Goal: Check status: Check status

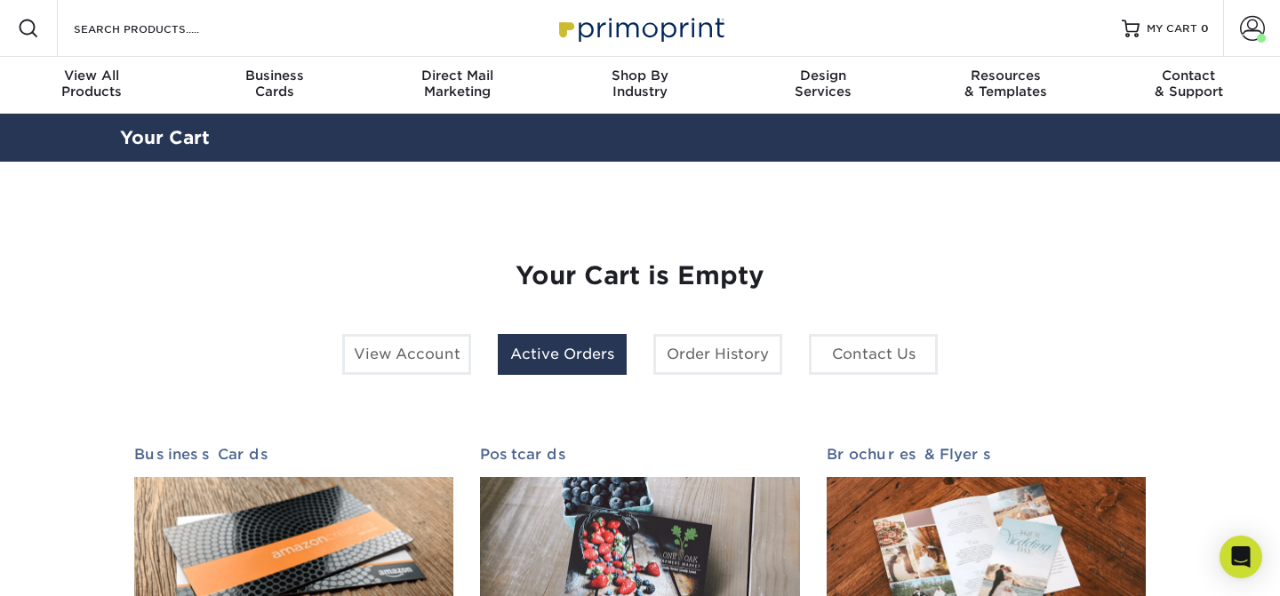
click at [538, 353] on link "Active Orders" at bounding box center [562, 354] width 129 height 41
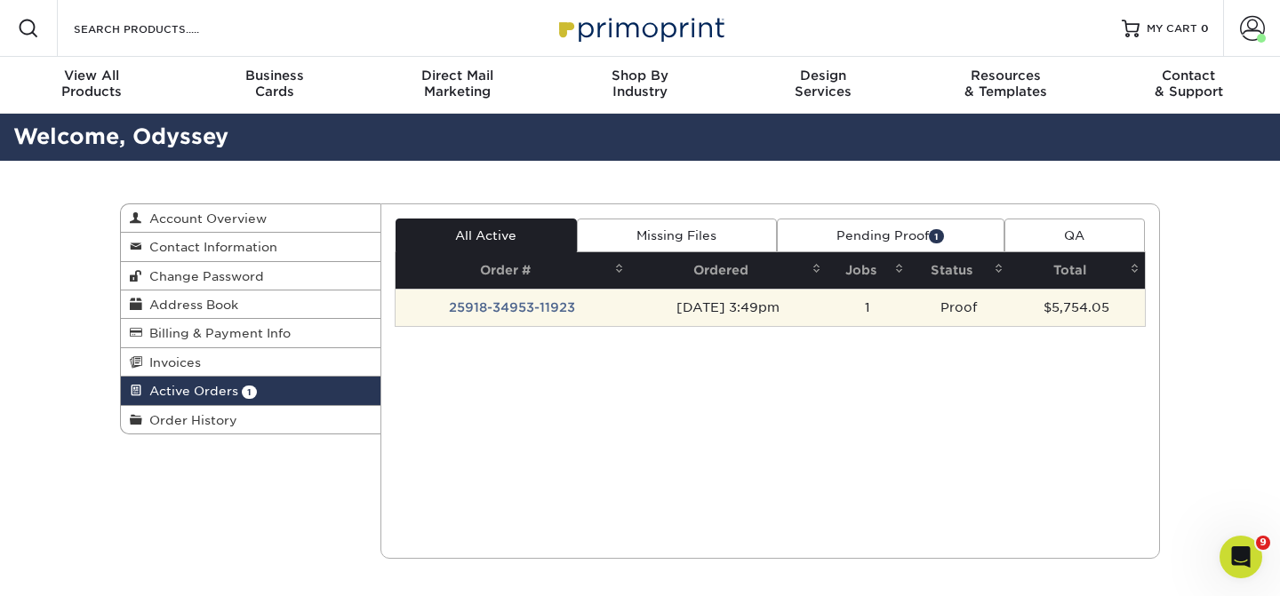
click at [523, 309] on td "25918-34953-11923" at bounding box center [512, 307] width 235 height 37
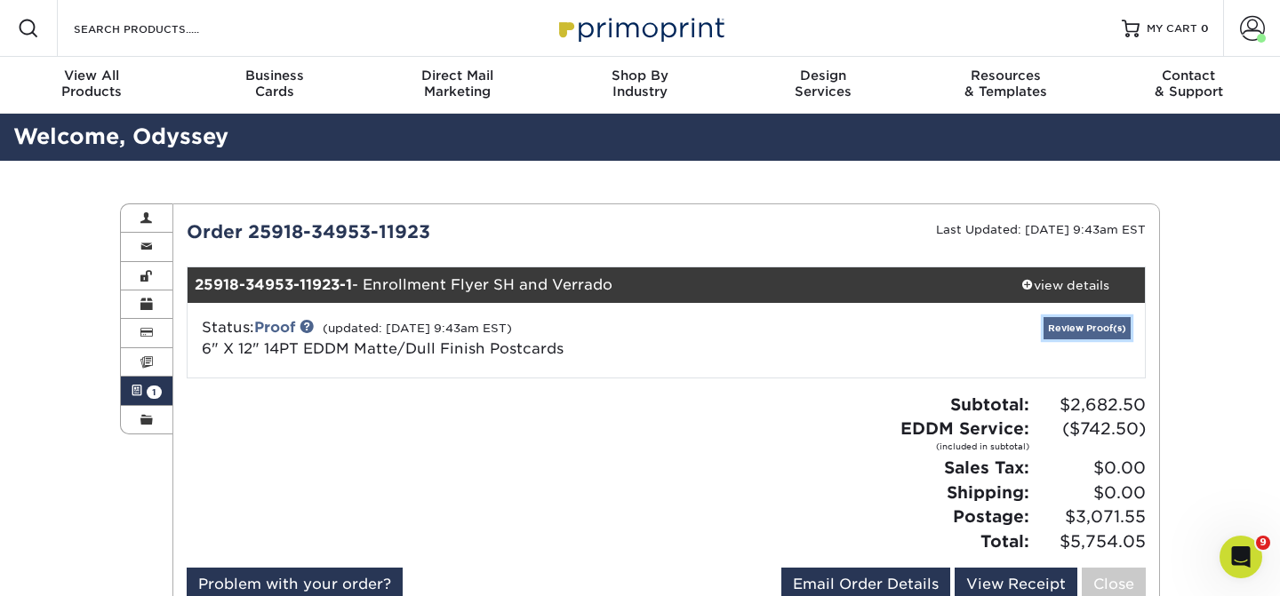
click at [1062, 319] on link "Review Proof(s)" at bounding box center [1086, 328] width 87 height 22
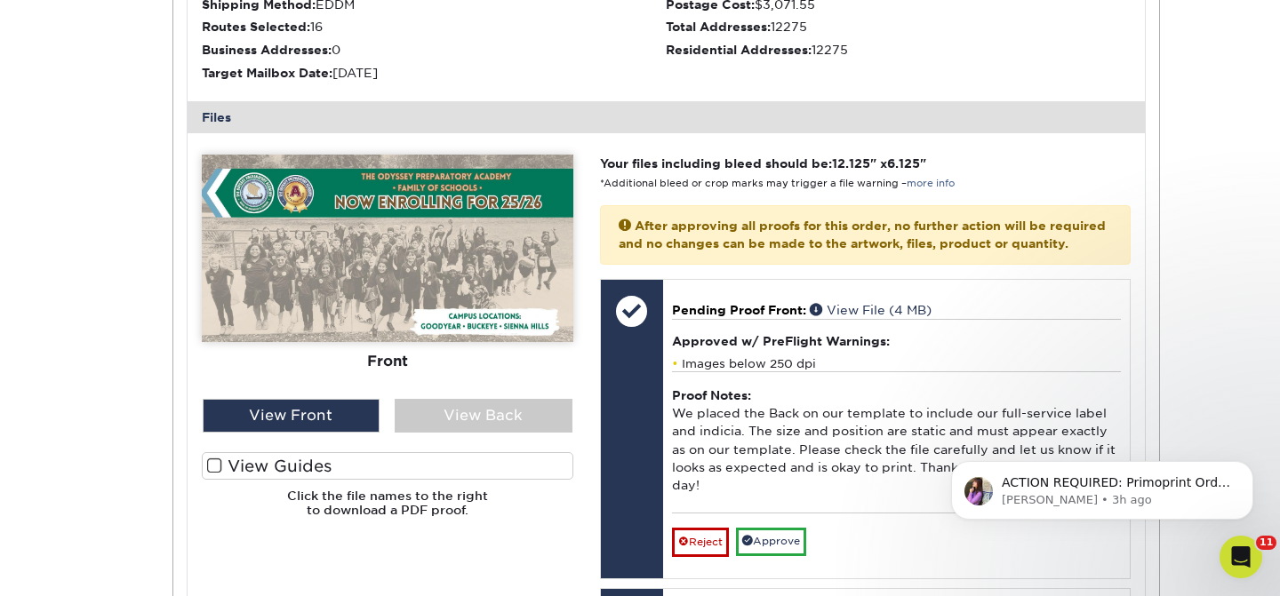
scroll to position [634, 0]
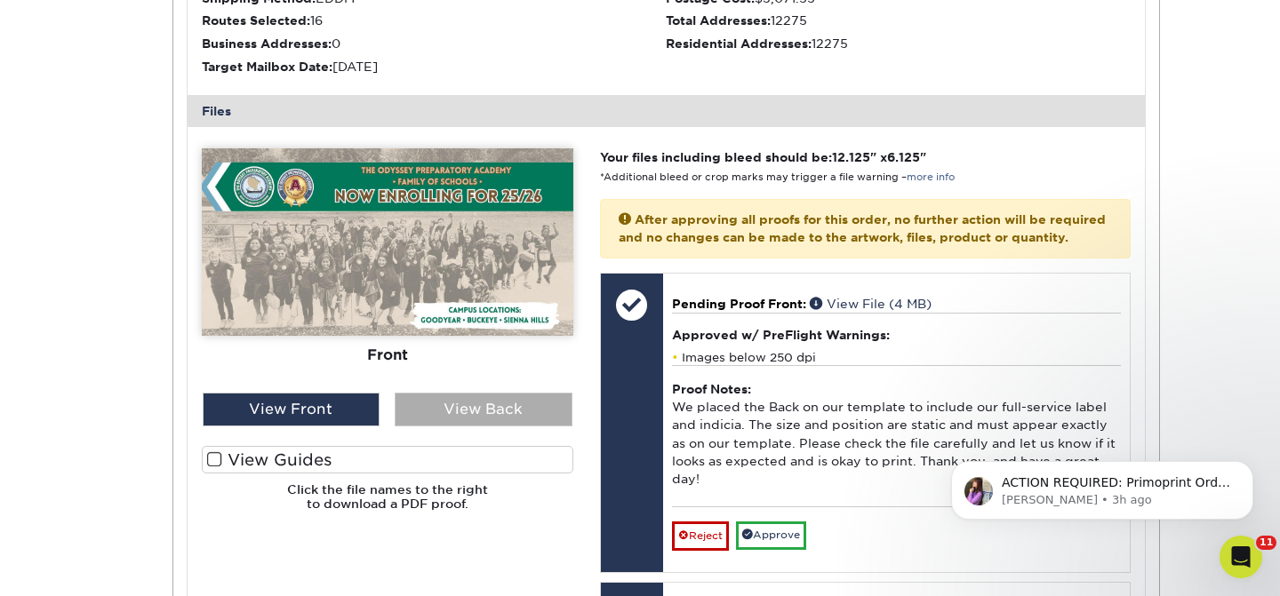
click at [427, 396] on div "View Back" at bounding box center [484, 410] width 178 height 34
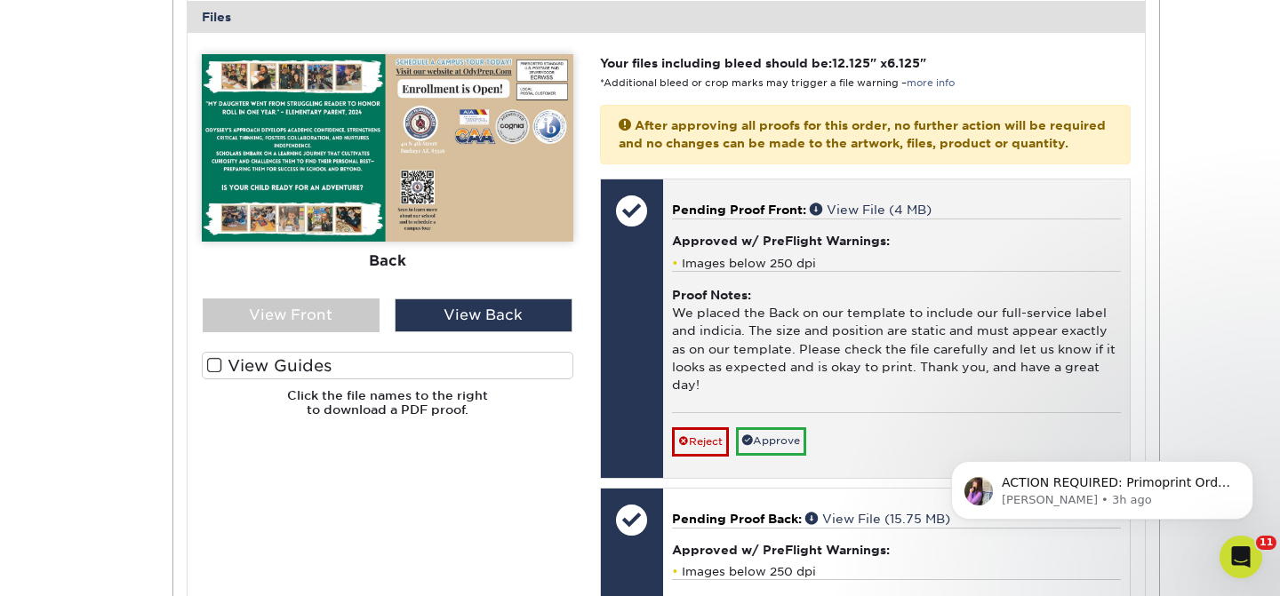
scroll to position [820, 0]
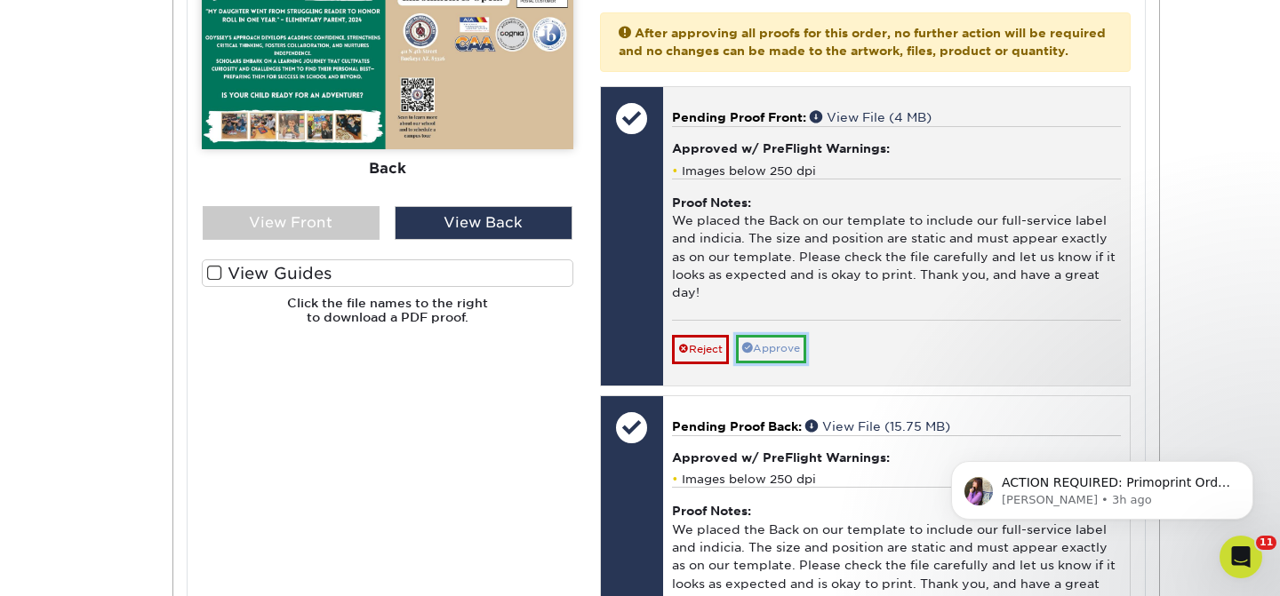
click at [776, 363] on link "Approve" at bounding box center [771, 349] width 70 height 28
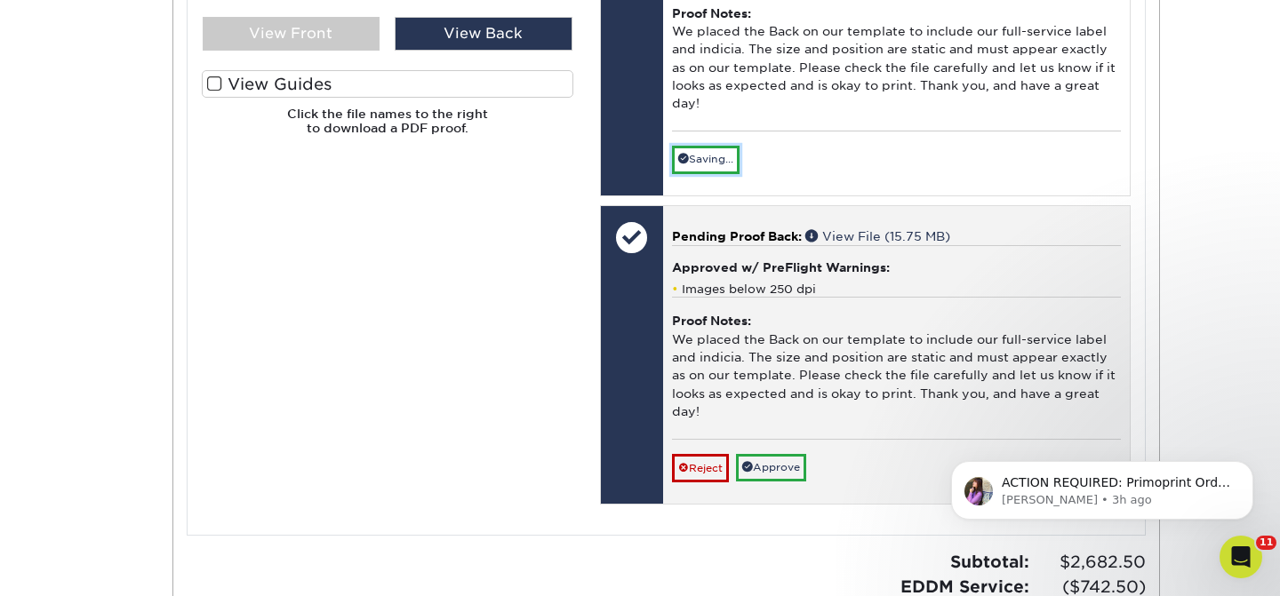
scroll to position [1022, 0]
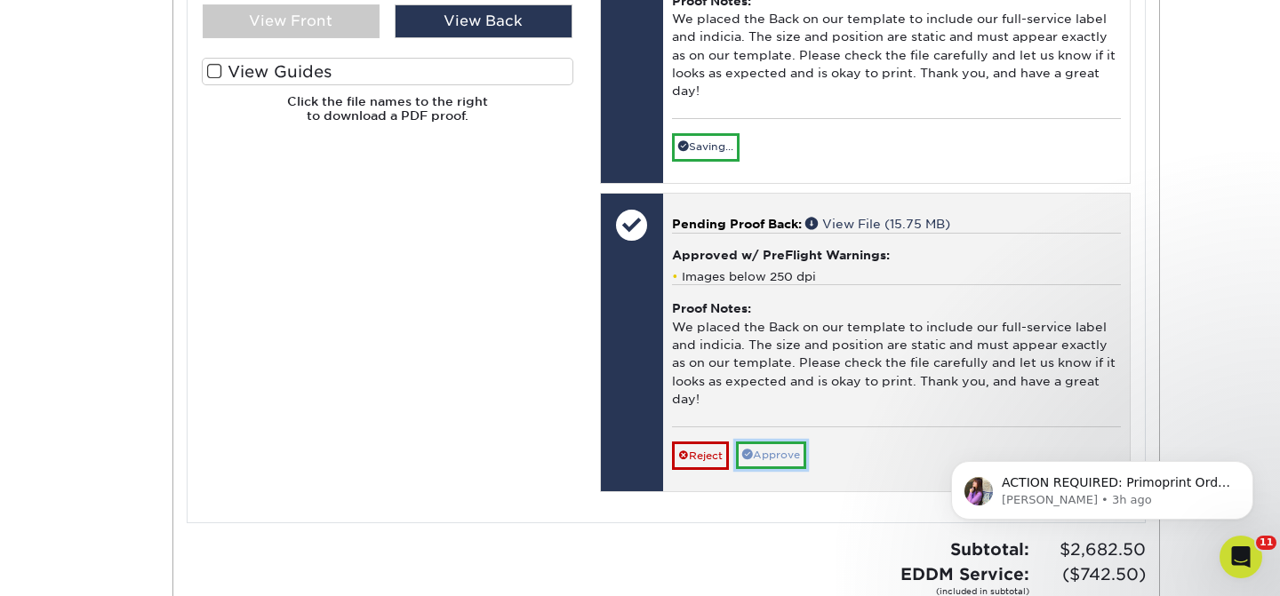
click at [773, 469] on link "Approve" at bounding box center [771, 456] width 70 height 28
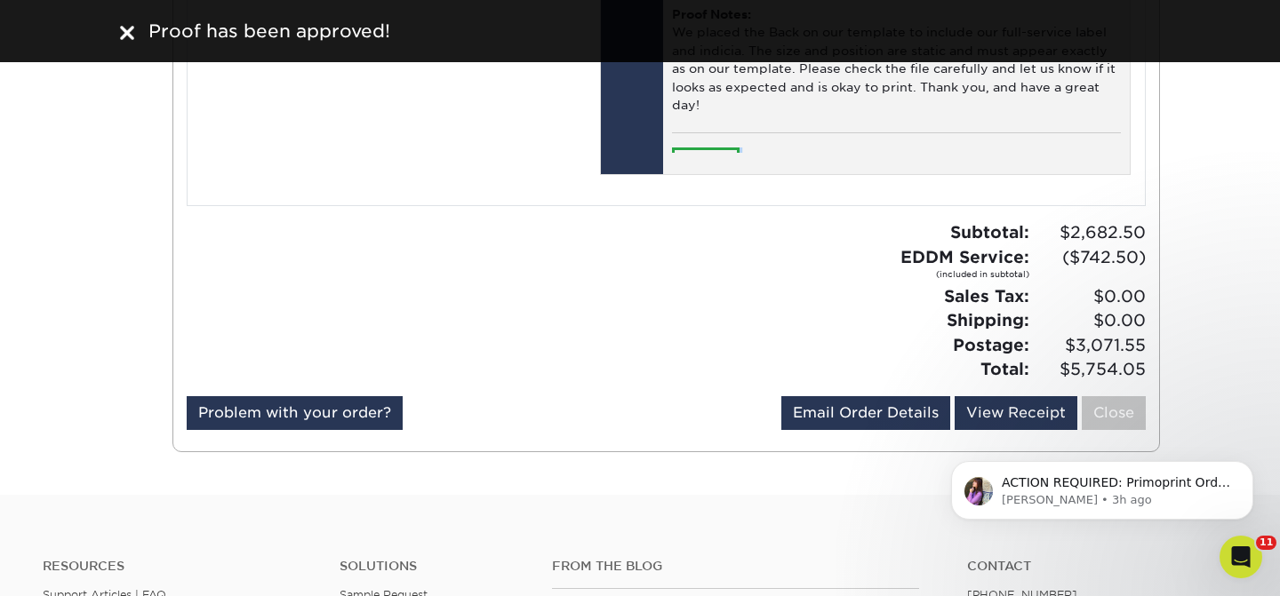
scroll to position [1294, 0]
